Goal: Information Seeking & Learning: Find specific fact

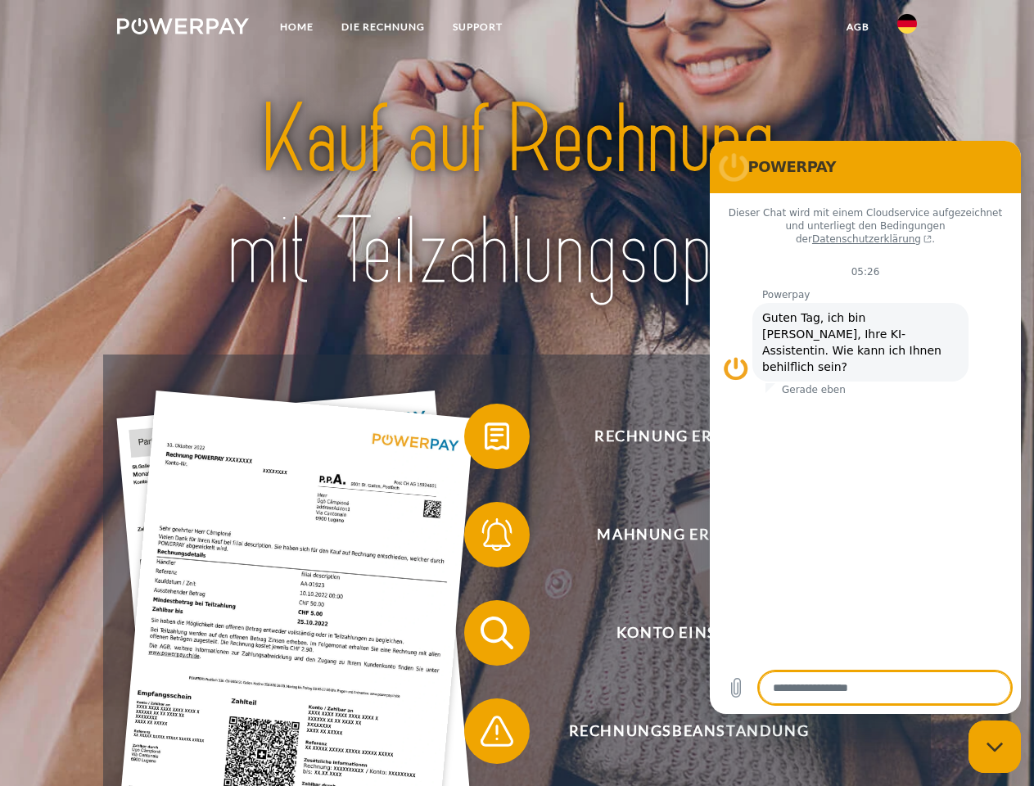
click at [183, 29] on img at bounding box center [183, 26] width 132 height 16
click at [907, 29] on img at bounding box center [907, 24] width 20 height 20
click at [857, 27] on link "agb" at bounding box center [857, 26] width 51 height 29
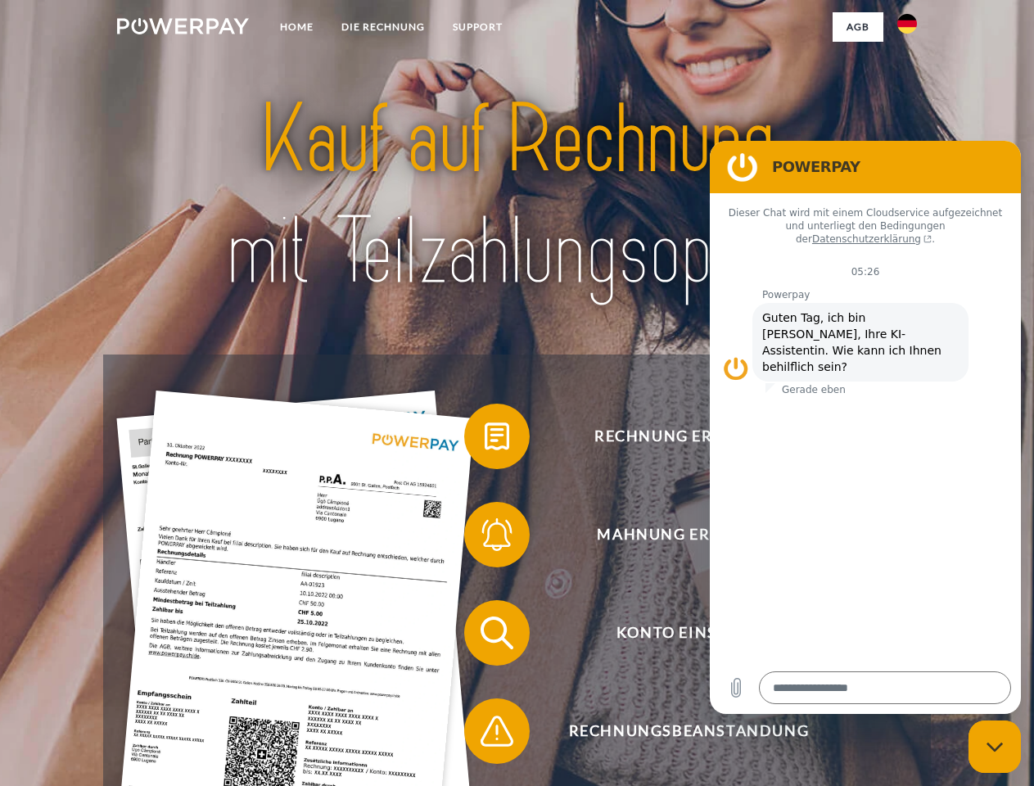
click at [485, 440] on span at bounding box center [472, 436] width 82 height 82
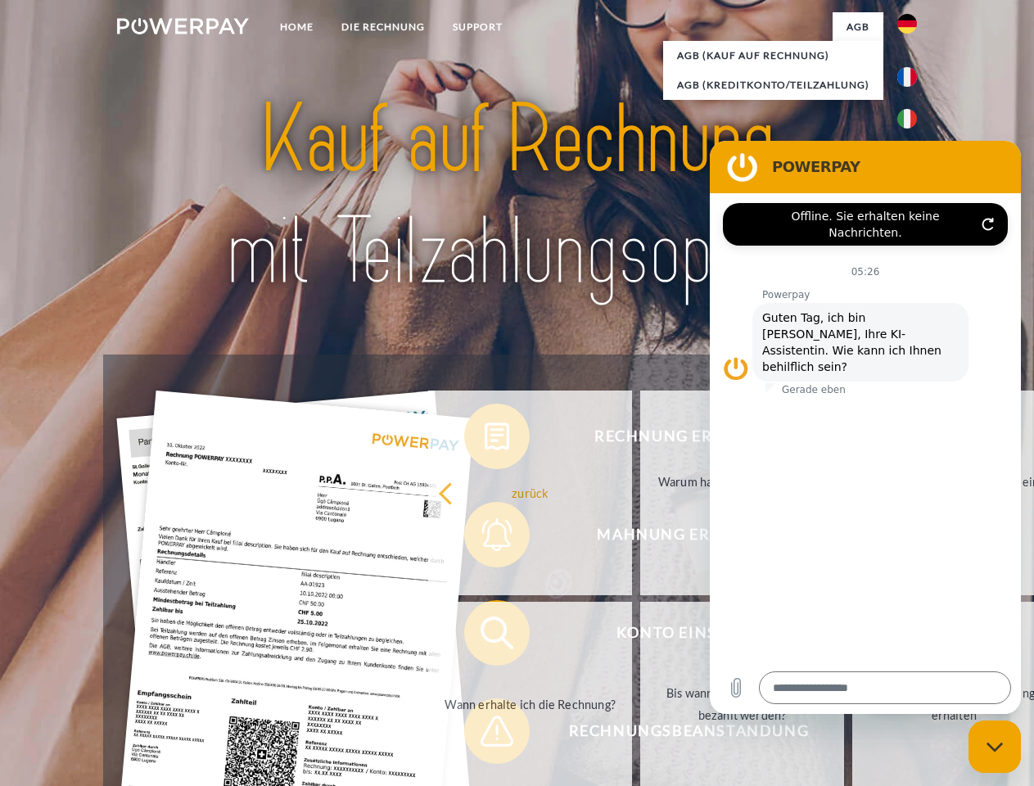
click at [485, 538] on div "Rechnung erhalten? Mahnung erhalten? Konto einsehen" at bounding box center [516, 681] width 827 height 655
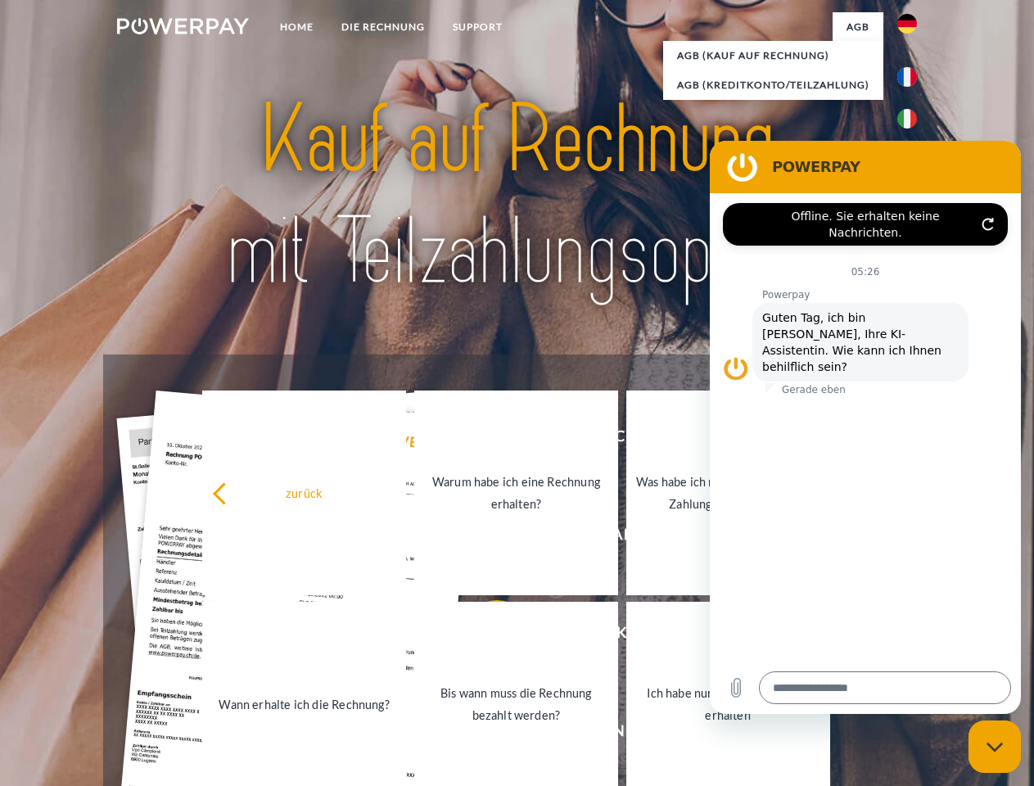
click at [485, 636] on link "Bis wann muss die Rechnung bezahlt werden?" at bounding box center [516, 704] width 204 height 205
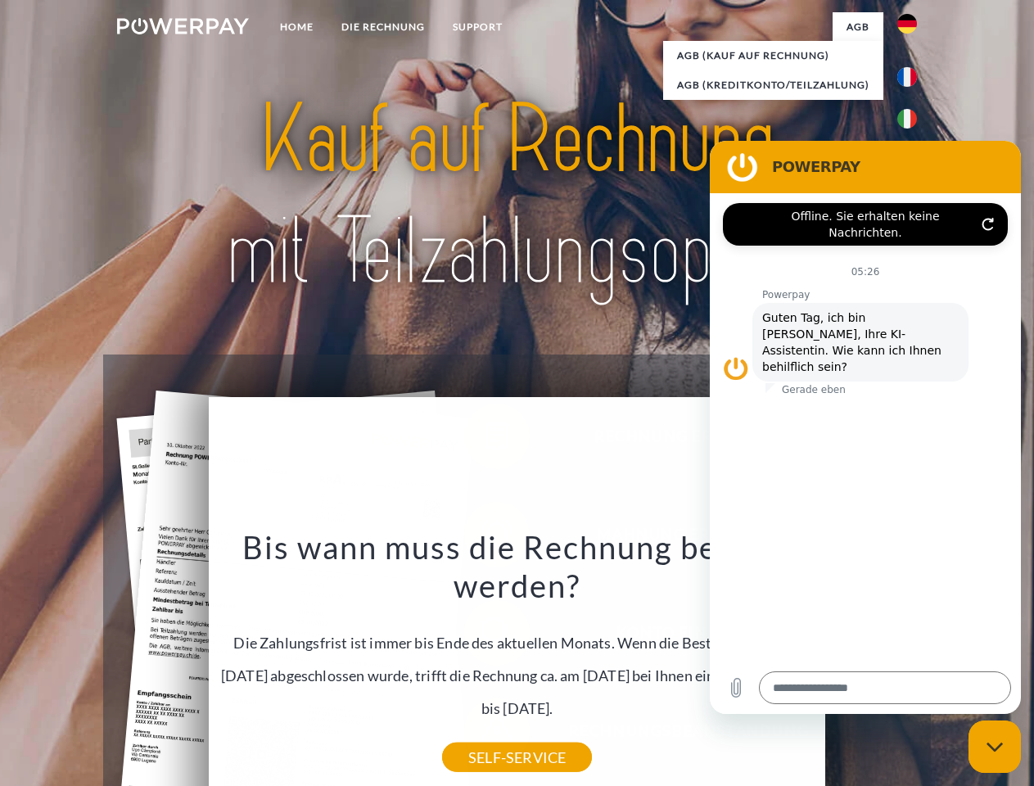
click at [485, 734] on div "Bis wann muss die Rechnung bezahlt werden? Die Zahlungsfrist ist immer bis Ende…" at bounding box center [518, 642] width 598 height 230
click at [995, 747] on icon "Messaging-Fenster schließen" at bounding box center [994, 747] width 17 height 11
type textarea "*"
